Goal: Consume media (video, audio): Consume media (video, audio)

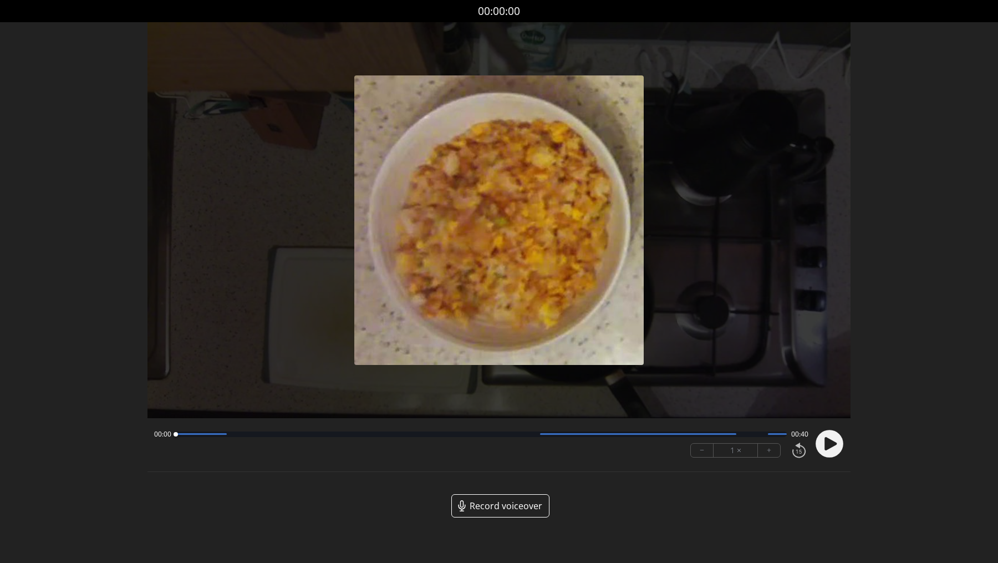
click at [841, 437] on circle at bounding box center [831, 444] width 28 height 28
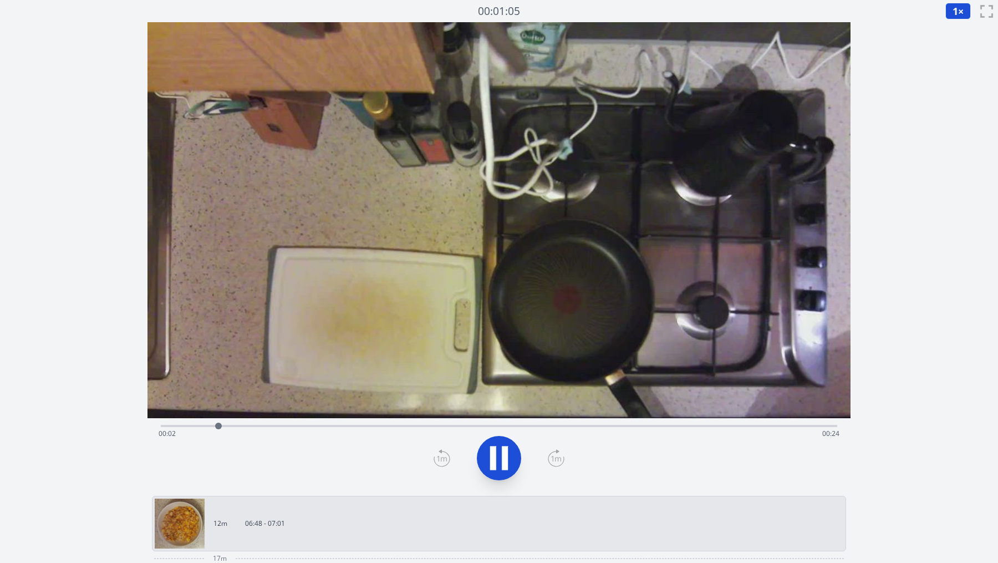
click at [966, 13] on button "1 ×" at bounding box center [959, 11] width 26 height 17
click at [957, 12] on span "1" at bounding box center [956, 10] width 6 height 13
click at [956, 16] on span "1" at bounding box center [956, 10] width 6 height 13
click at [956, 30] on li "0.25×" at bounding box center [961, 27] width 31 height 18
click at [249, 435] on div "Time elapsed: 00:22 Time remaining: 00:03" at bounding box center [500, 434] width 682 height 18
